Goal: Find specific page/section: Find specific page/section

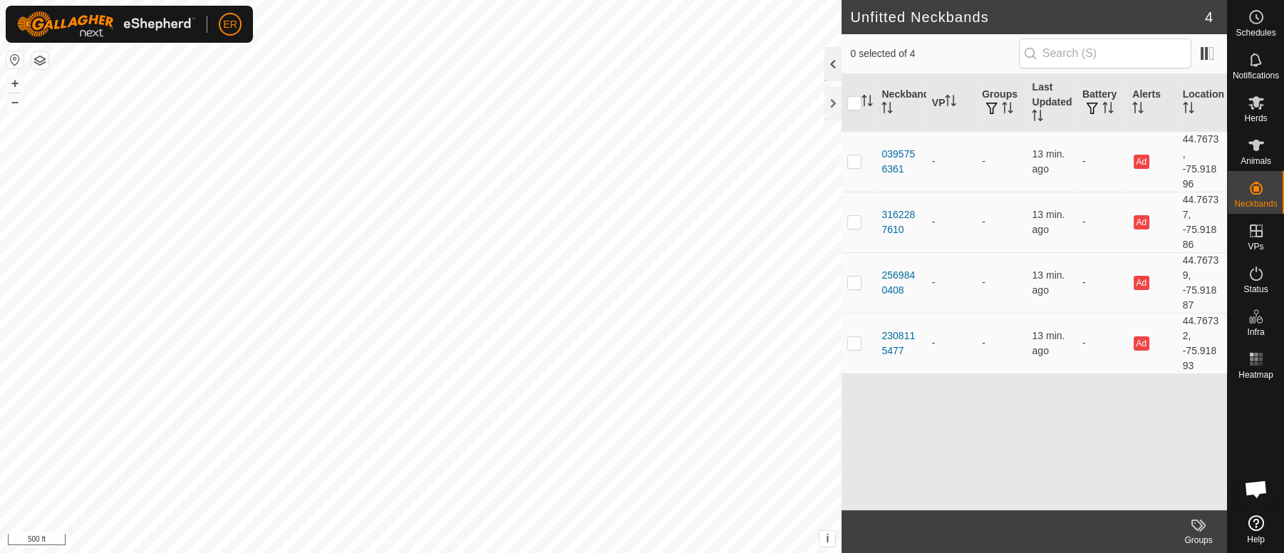
scroll to position [12466, 0]
click at [10, 80] on button "+" at bounding box center [14, 83] width 17 height 17
click at [7, 105] on button "–" at bounding box center [14, 101] width 17 height 17
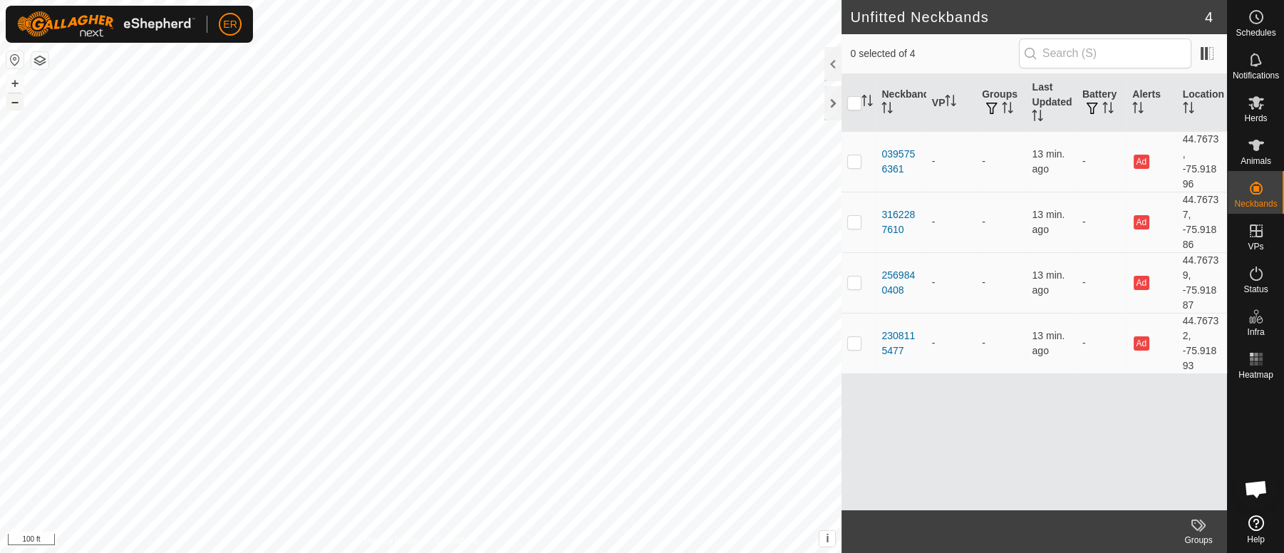
click at [7, 105] on button "–" at bounding box center [14, 101] width 17 height 17
click at [1257, 144] on icon at bounding box center [1256, 145] width 16 height 11
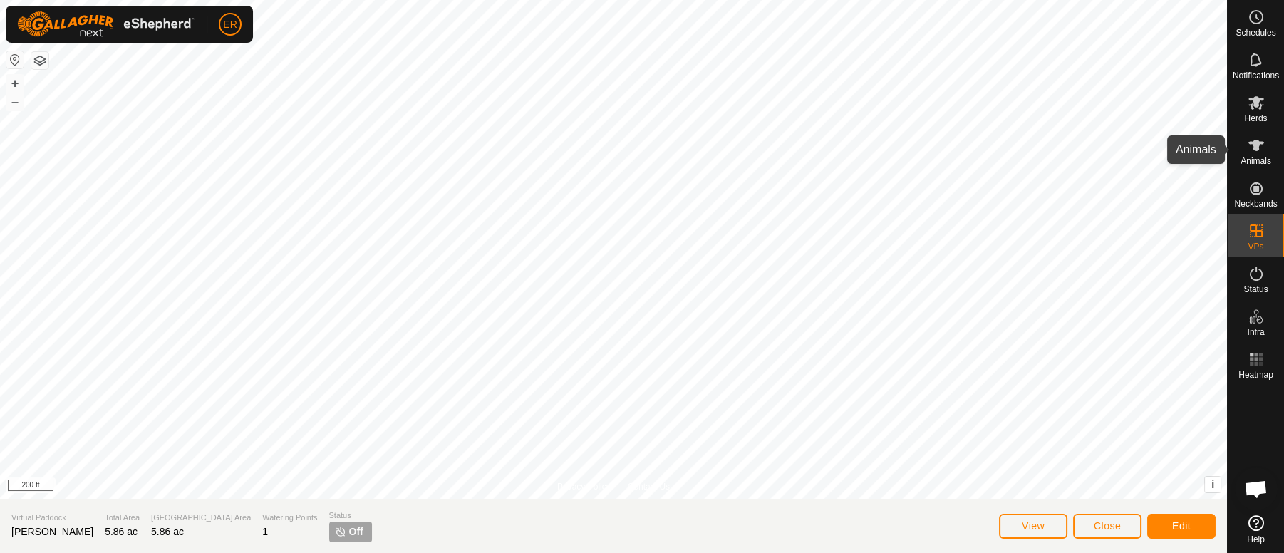
click at [1256, 147] on icon at bounding box center [1256, 145] width 16 height 11
